Goal: Task Accomplishment & Management: Complete application form

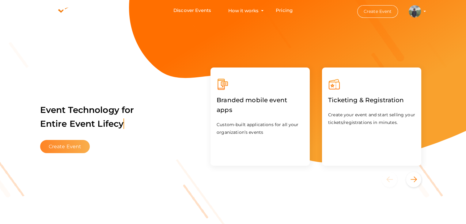
click at [74, 144] on button "Create Event" at bounding box center [65, 146] width 50 height 13
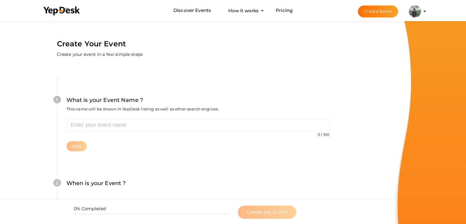
click at [422, 9] on button "[PERSON_NAME] [EMAIL_ADDRESS][DOMAIN_NAME] Personal Profile My Events Admin Swi…" at bounding box center [415, 11] width 16 height 13
click at [419, 9] on img at bounding box center [415, 11] width 12 height 12
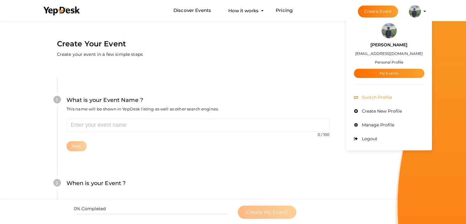
click at [382, 96] on span "Switch Profile" at bounding box center [376, 97] width 32 height 6
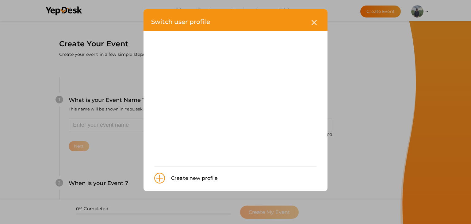
click at [195, 176] on div "Create new profile" at bounding box center [191, 178] width 53 height 8
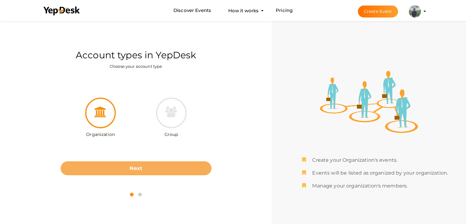
click at [142, 169] on b "Next" at bounding box center [136, 168] width 13 height 6
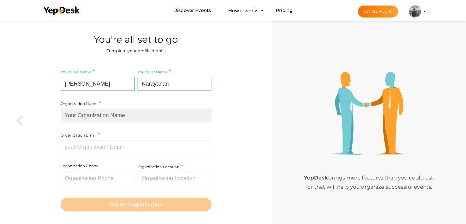
click at [120, 116] on input at bounding box center [136, 115] width 151 height 14
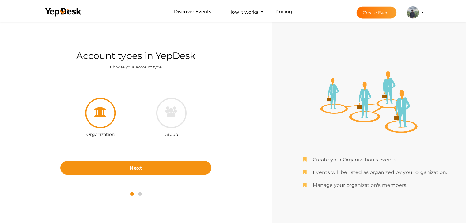
scroll to position [20, 0]
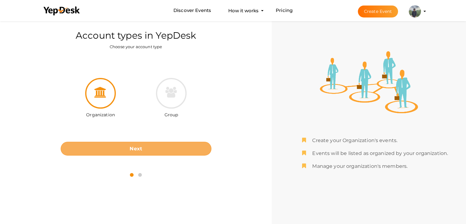
click at [142, 147] on button "Next" at bounding box center [136, 149] width 151 height 14
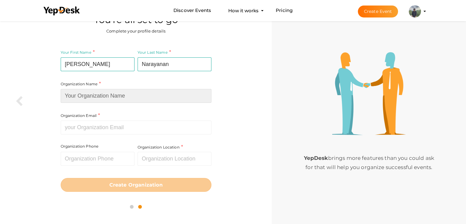
click at [127, 96] on input at bounding box center [136, 96] width 151 height 14
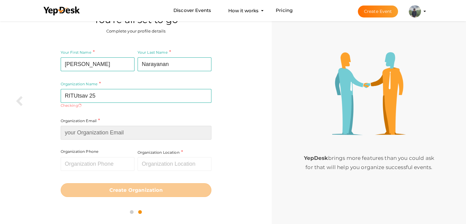
click at [117, 128] on input at bounding box center [136, 133] width 151 height 14
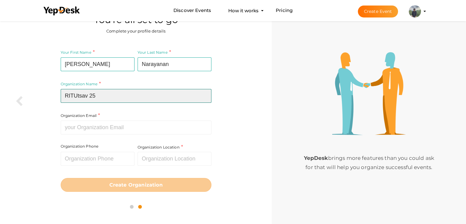
click at [88, 92] on input "RITUtsav 25" at bounding box center [136, 96] width 151 height 14
type input "RITU 25"
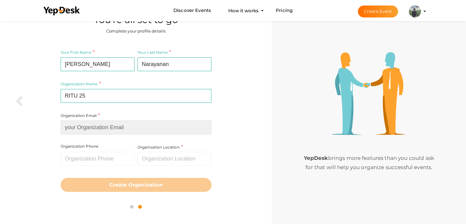
click at [97, 124] on div "Organization Email Required. Invalid email." at bounding box center [136, 123] width 151 height 22
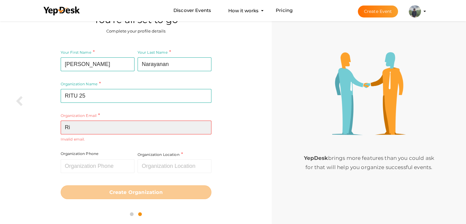
type input "R"
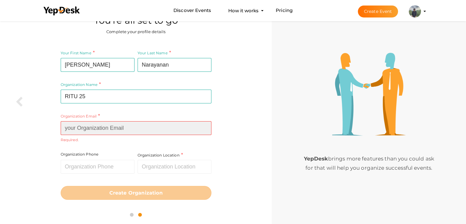
scroll to position [19, 0]
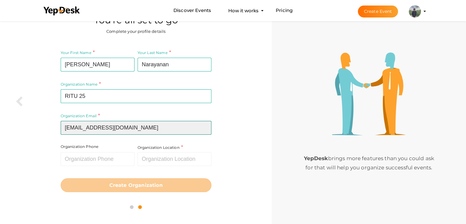
type input "ritureg13@gmail.com"
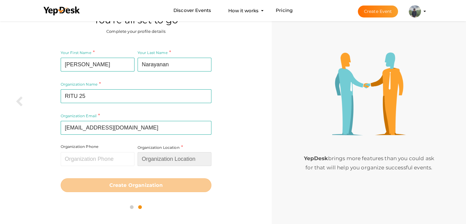
click at [158, 160] on input "text" at bounding box center [175, 159] width 74 height 14
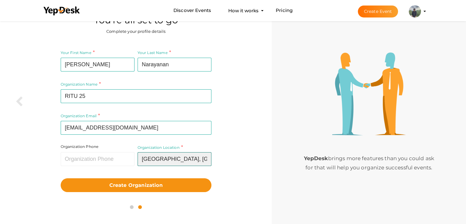
drag, startPoint x: 199, startPoint y: 157, endPoint x: 107, endPoint y: 154, distance: 91.7
click at [107, 135] on div "Organization Name RITU 25 Required. Between two and hundred characters Name alr…" at bounding box center [136, 91] width 151 height 85
click at [200, 160] on input "Gov. Rajiv Gandhi Institute Of Technology, Pampady, Kerala, India" at bounding box center [175, 159] width 74 height 14
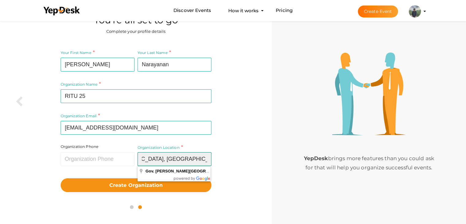
scroll to position [0, 97]
type input "Gov. Rajiv Gandhi Institute Of Technology, Pampady, Kerala, India"
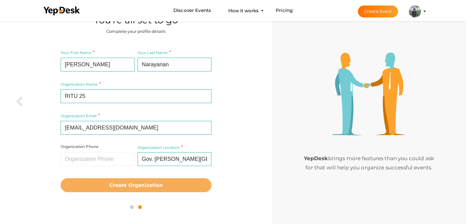
click at [170, 185] on button "Create Organization" at bounding box center [136, 185] width 151 height 14
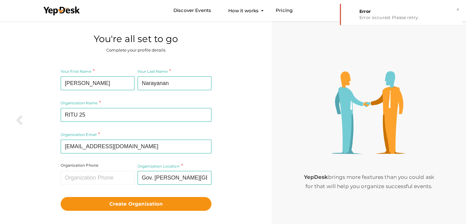
scroll to position [1, 0]
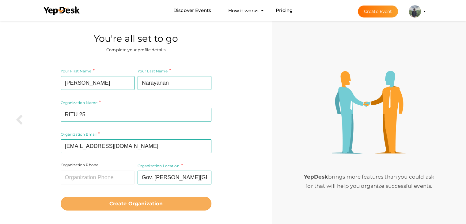
click at [147, 204] on b "Create Organization" at bounding box center [135, 203] width 53 height 6
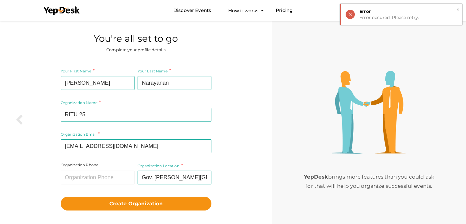
click at [406, 13] on div "Error" at bounding box center [408, 11] width 98 height 6
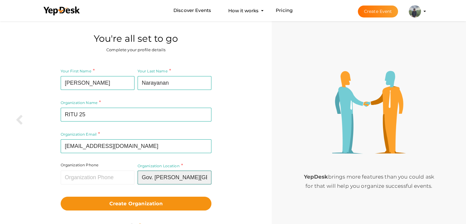
click at [156, 177] on input "Gov. Rajiv Gandhi Institute Of Technology, Pampady, Kerala, India" at bounding box center [175, 177] width 74 height 14
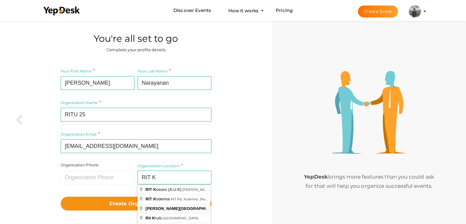
type input "RAJIV GANDHI INSTITUTE OF TECHNOLOGY, KOTTAYAM, Pampady, Kerala, India"
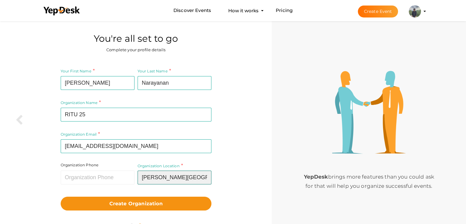
click at [191, 174] on input "RAJIV GANDHI INSTITUTE OF TECHNOLOGY, KOTTAYAM, Pampady, Kerala, India" at bounding box center [175, 177] width 74 height 14
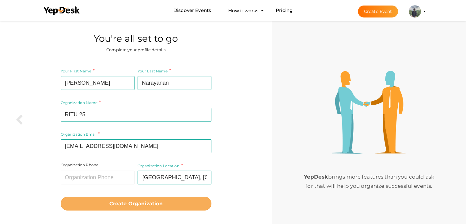
scroll to position [0, 0]
click at [159, 197] on button "Create Organization" at bounding box center [136, 203] width 151 height 14
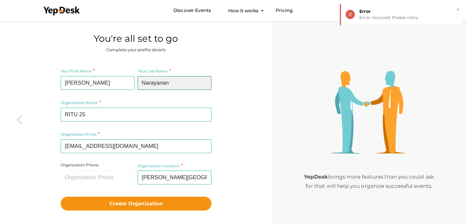
drag, startPoint x: 172, startPoint y: 79, endPoint x: 120, endPoint y: 86, distance: 52.3
click at [120, 86] on div "Your First Name Prabhav Required. Must contain letters only. Must be between 2 …" at bounding box center [136, 117] width 151 height 101
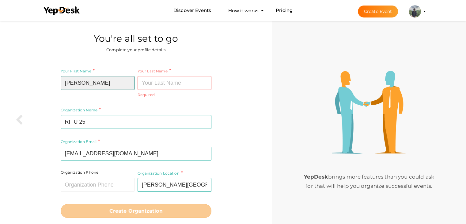
drag, startPoint x: 106, startPoint y: 87, endPoint x: 53, endPoint y: 91, distance: 53.2
click at [53, 91] on div "Your First Name Prabhav Required. Must contain letters only. Must be between 2 …" at bounding box center [136, 142] width 263 height 159
type input "RITU"
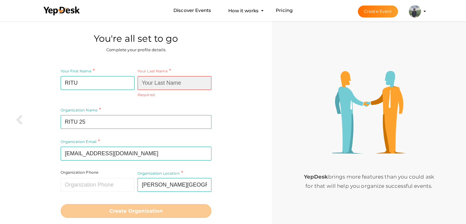
click at [150, 83] on input at bounding box center [175, 83] width 74 height 14
click at [150, 83] on input "R" at bounding box center [175, 83] width 74 height 14
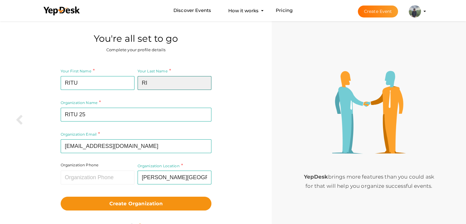
type input "R"
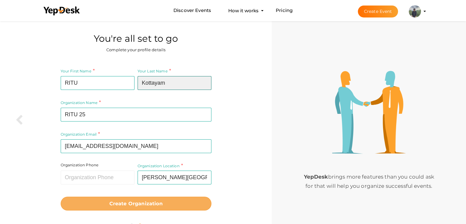
type input "Kottayam"
click at [131, 201] on b "Create Organization" at bounding box center [135, 203] width 53 height 6
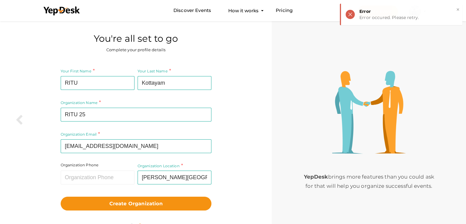
scroll to position [20, 0]
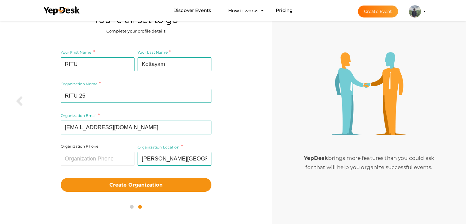
click at [417, 11] on img at bounding box center [415, 11] width 12 height 12
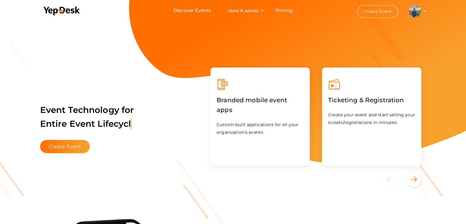
click at [425, 11] on li "Create Event Prabhav Narayanan Prabhavnarayanan74@gmail.com Personal Profile My…" at bounding box center [386, 11] width 82 height 22
click at [421, 11] on profile-pic at bounding box center [415, 11] width 12 height 5
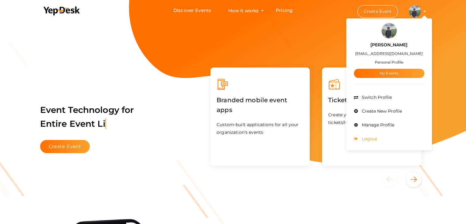
click at [384, 139] on li "Logout" at bounding box center [389, 139] width 70 height 14
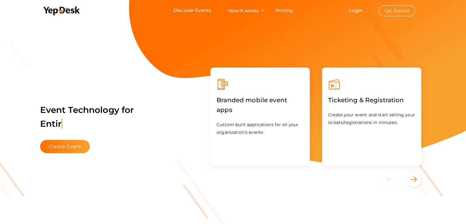
click at [400, 9] on button "Get Started" at bounding box center [397, 11] width 36 height 11
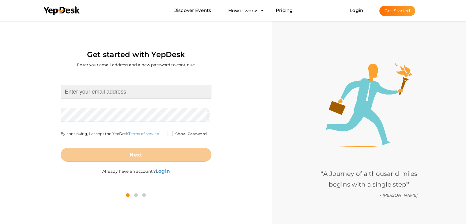
click at [128, 90] on input at bounding box center [136, 92] width 151 height 14
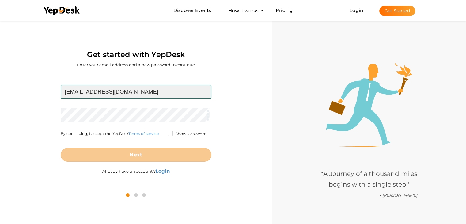
type input "[EMAIL_ADDRESS][DOMAIN_NAME]"
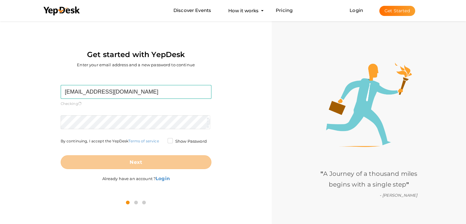
click at [128, 114] on form "[EMAIL_ADDRESS][DOMAIN_NAME] Required. Invalid email. Checking You already have…" at bounding box center [136, 127] width 151 height 84
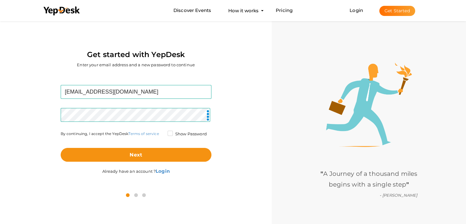
click at [168, 134] on label "Show Password" at bounding box center [187, 134] width 39 height 6
click at [161, 132] on input "Show Password" at bounding box center [161, 132] width 0 height 0
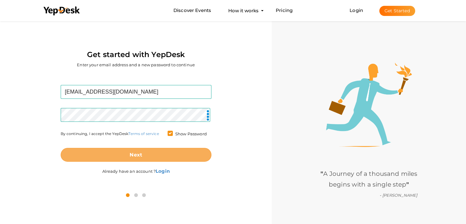
click at [165, 151] on button "Next" at bounding box center [136, 155] width 151 height 14
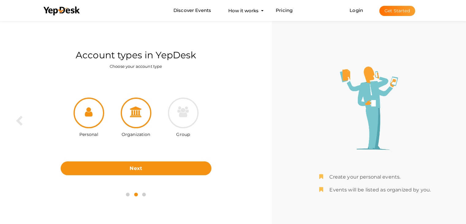
drag, startPoint x: 144, startPoint y: 126, endPoint x: 139, endPoint y: 116, distance: 11.1
click at [139, 116] on div "Organization" at bounding box center [135, 117] width 47 height 41
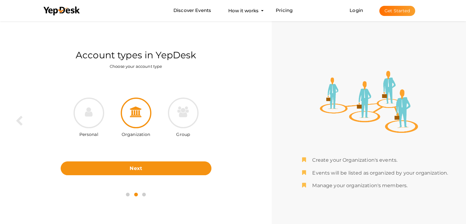
click at [139, 116] on icon at bounding box center [136, 111] width 12 height 11
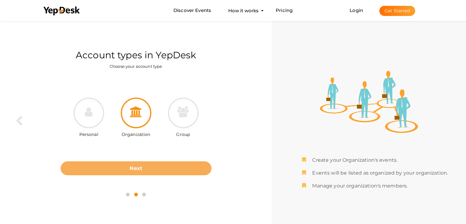
click at [168, 167] on button "Next" at bounding box center [136, 168] width 151 height 14
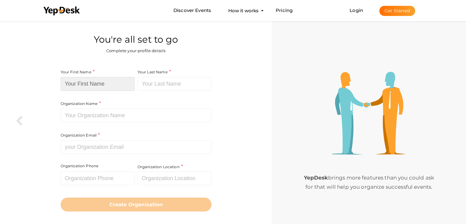
click at [101, 81] on input at bounding box center [98, 84] width 74 height 14
type input "p"
type input "Prabhav"
click at [149, 83] on input at bounding box center [175, 84] width 74 height 14
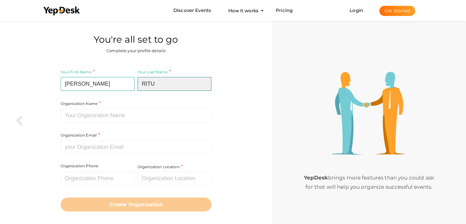
type input "RITU"
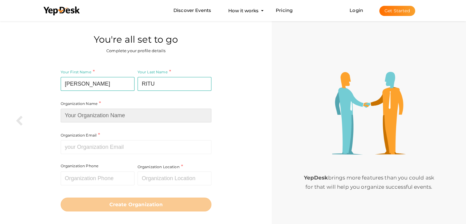
click at [131, 117] on input at bounding box center [136, 115] width 151 height 14
type input "RITU 25"
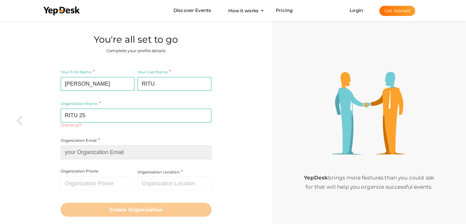
click at [130, 150] on input at bounding box center [136, 152] width 151 height 14
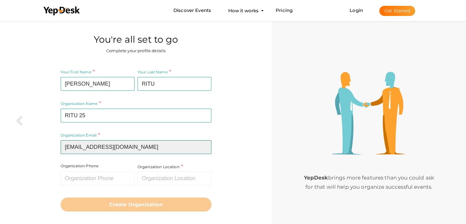
type input "[EMAIL_ADDRESS][DOMAIN_NAME]"
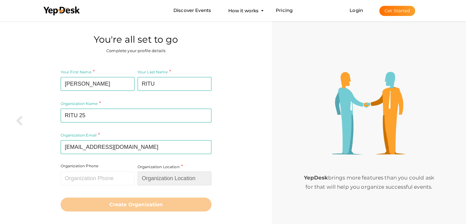
click at [155, 180] on input "text" at bounding box center [175, 178] width 74 height 14
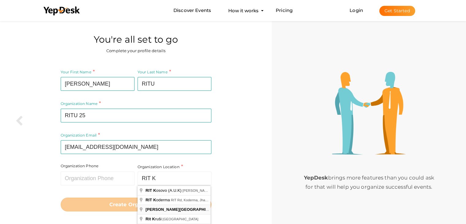
type input "RAJIV GANDHI INSTITUTE OF TECHNOLOGY, KOTTAYAM, Pampady, Kerala, India"
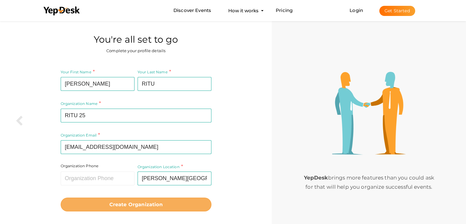
click at [144, 205] on b "Create Organization" at bounding box center [135, 204] width 53 height 6
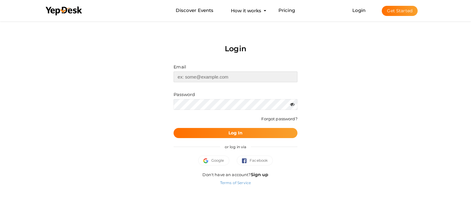
click at [201, 78] on input "text" at bounding box center [234, 76] width 123 height 11
type input "[EMAIL_ADDRESS][DOMAIN_NAME]"
click at [251, 132] on button "Log In" at bounding box center [234, 133] width 123 height 10
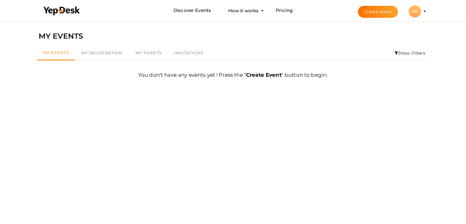
click at [416, 13] on div "PR" at bounding box center [415, 11] width 12 height 12
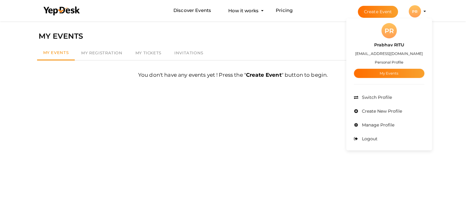
click at [422, 11] on button "PR PR Prabhav RITU [EMAIL_ADDRESS][DOMAIN_NAME] Personal Profile My Events Admi…" at bounding box center [415, 11] width 16 height 13
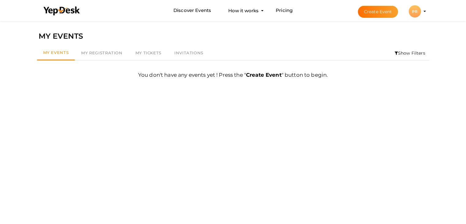
click at [422, 11] on button "PR PR Prabhav RITU [EMAIL_ADDRESS][DOMAIN_NAME] Personal Profile My Events Admi…" at bounding box center [415, 11] width 16 height 13
click at [147, 51] on span "My Tickets" at bounding box center [148, 52] width 26 height 5
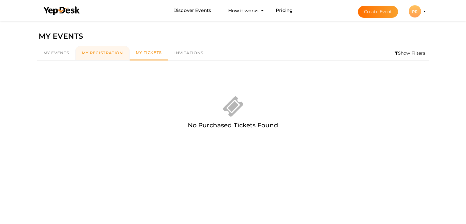
click at [123, 52] on link "My Registration" at bounding box center [102, 53] width 54 height 14
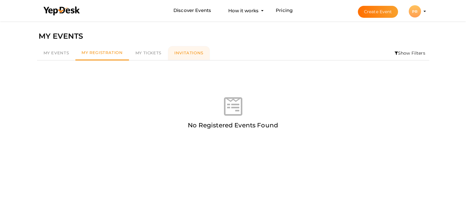
click at [187, 50] on link "Invitations" at bounding box center [189, 53] width 42 height 14
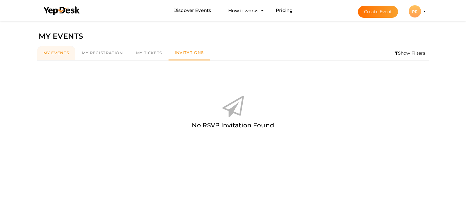
click at [53, 51] on span "My Events" at bounding box center [57, 52] width 26 height 5
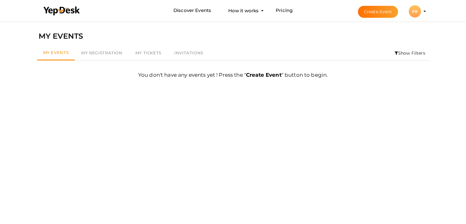
click at [386, 13] on button "Create Event" at bounding box center [378, 12] width 40 height 12
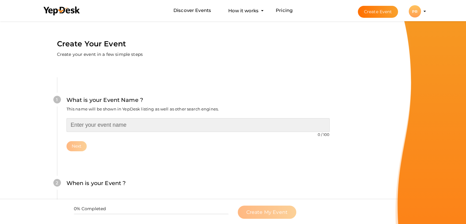
click at [131, 128] on input "text" at bounding box center [197, 125] width 263 height 14
